Goal: Register for event/course

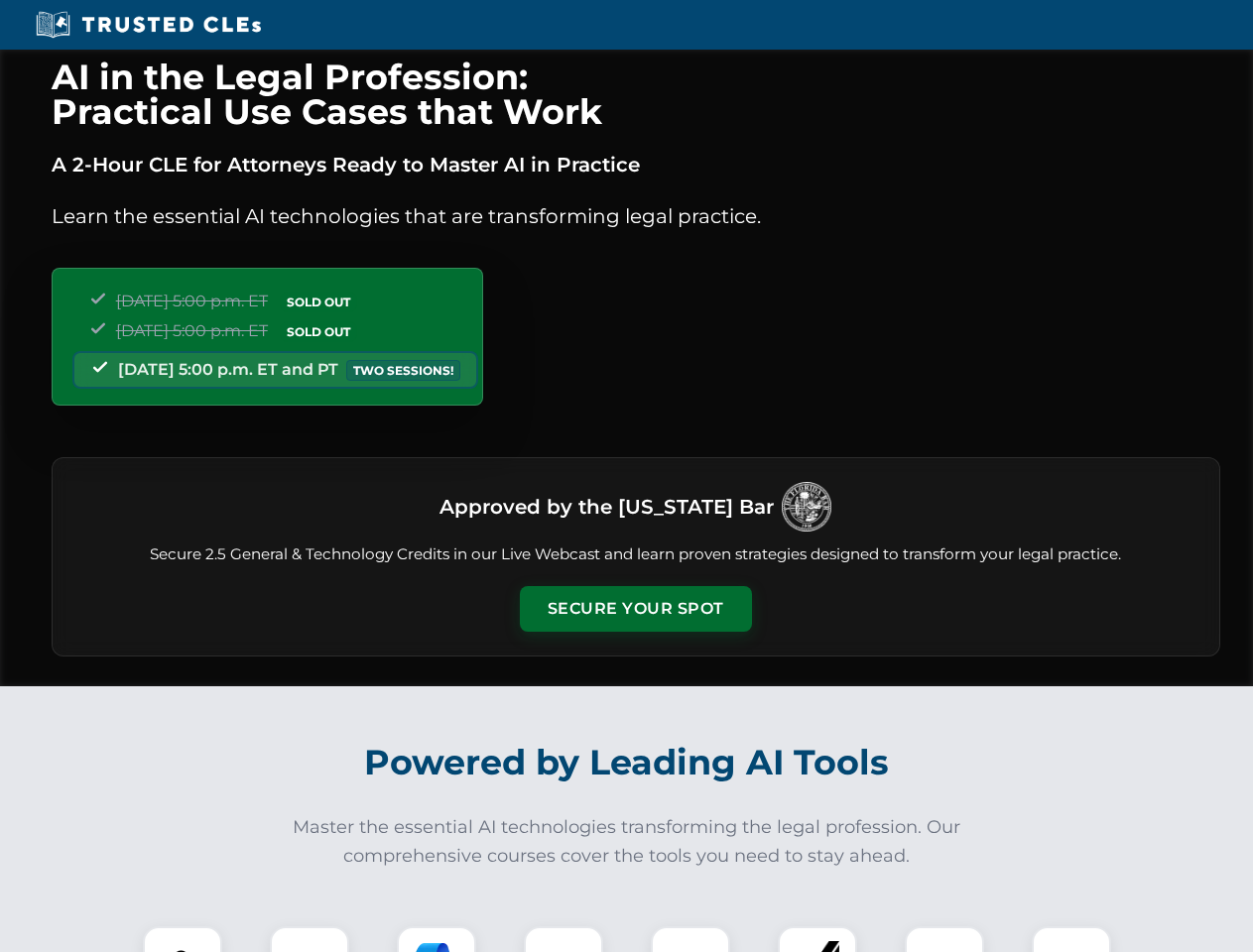
click at [635, 609] on button "Secure Your Spot" at bounding box center [636, 609] width 232 height 46
click at [183, 939] on img at bounding box center [183, 966] width 58 height 58
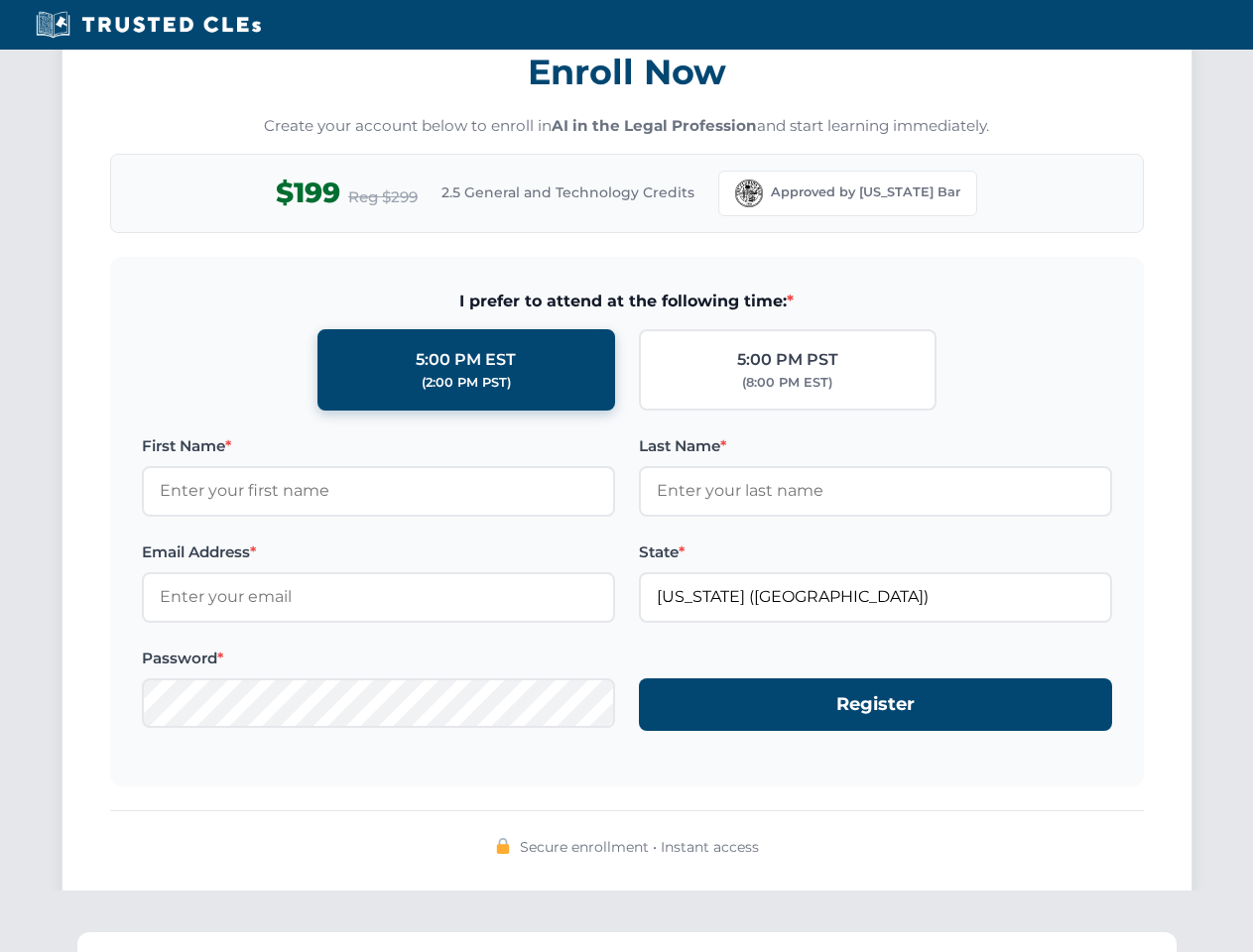
scroll to position [1947, 0]
